Goal: Check status: Check status

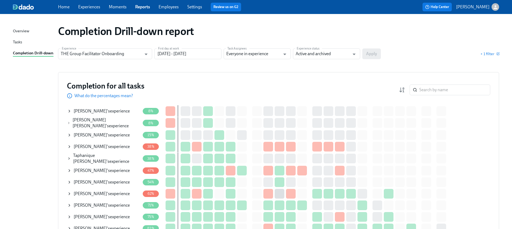
click at [69, 191] on icon at bounding box center [69, 193] width 4 height 4
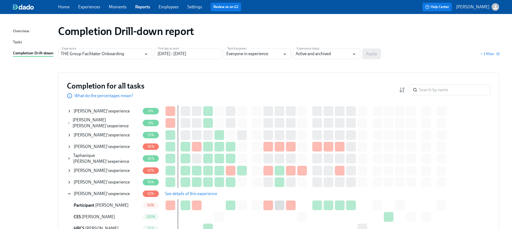
click at [187, 191] on span "See details of this experience" at bounding box center [191, 193] width 52 height 5
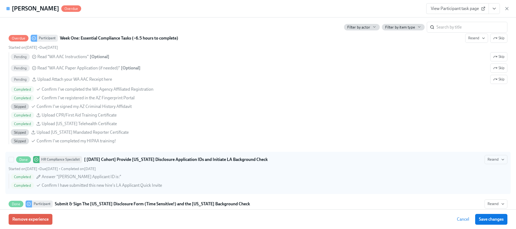
scroll to position [453, 0]
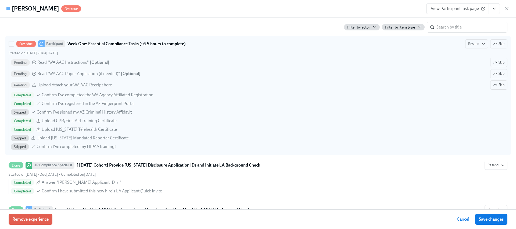
click at [442, 108] on div "Pending Read "WA AAC Instructions" [ Optional ] Skip Pending Read "WA AAC Paper…" at bounding box center [258, 104] width 498 height 92
click at [14, 46] on input "Overdue Participant Week One: Essential Compliance Tasks (~6.5 hours to complet…" at bounding box center [11, 43] width 5 height 5
checkbox input "true"
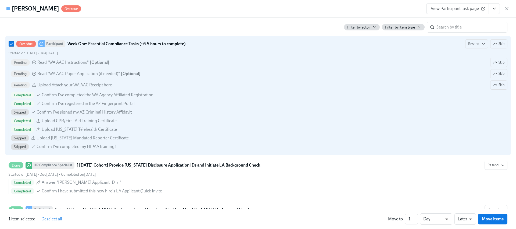
click at [456, 9] on span "View Participant task page" at bounding box center [456, 8] width 53 height 5
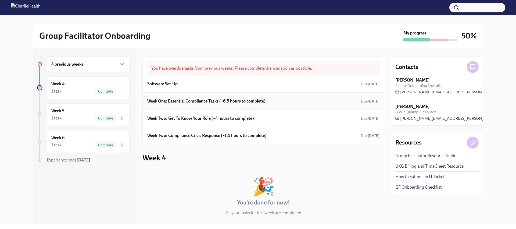
click at [210, 99] on h6 "Week One: Essential Compliance Tasks (~6.5 hours to complete)" at bounding box center [206, 101] width 118 height 6
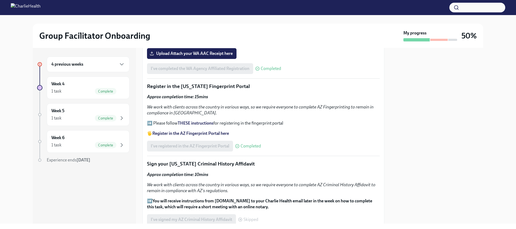
scroll to position [531, 0]
